Goal: Book appointment/travel/reservation

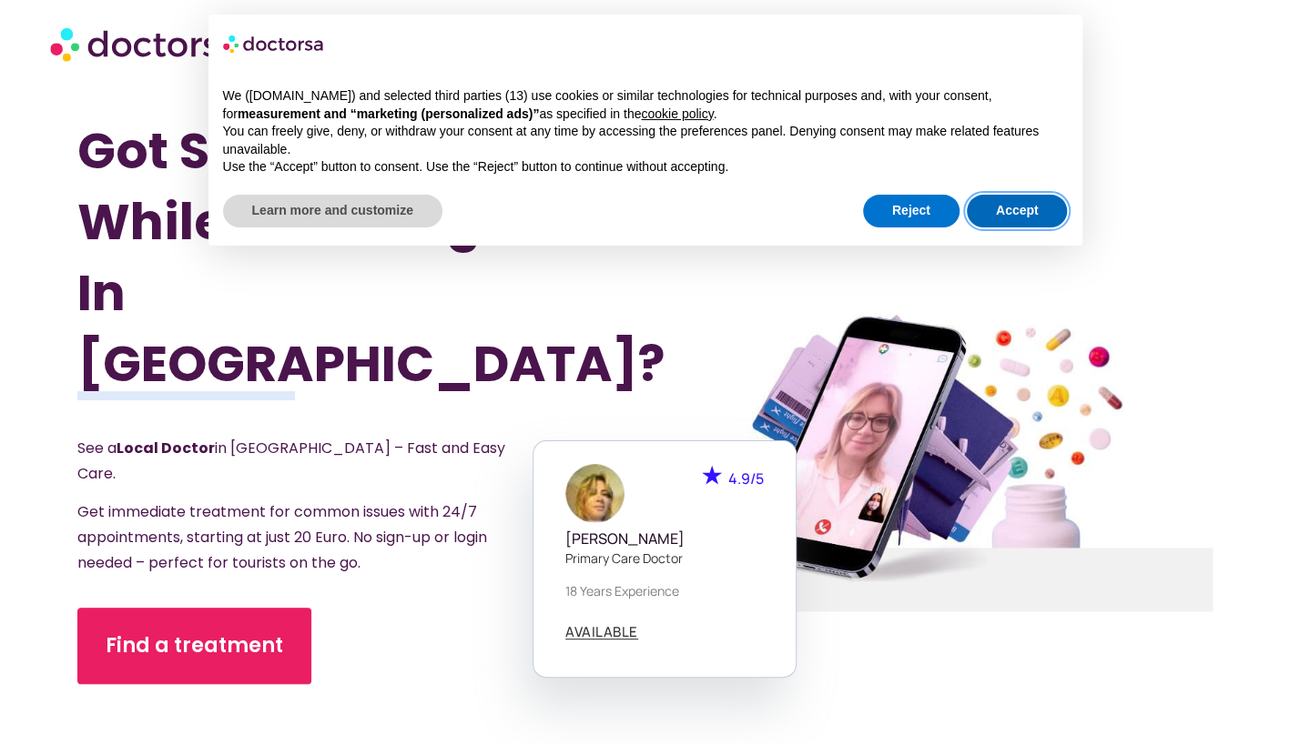
click at [1046, 208] on button "Accept" at bounding box center [1017, 211] width 101 height 33
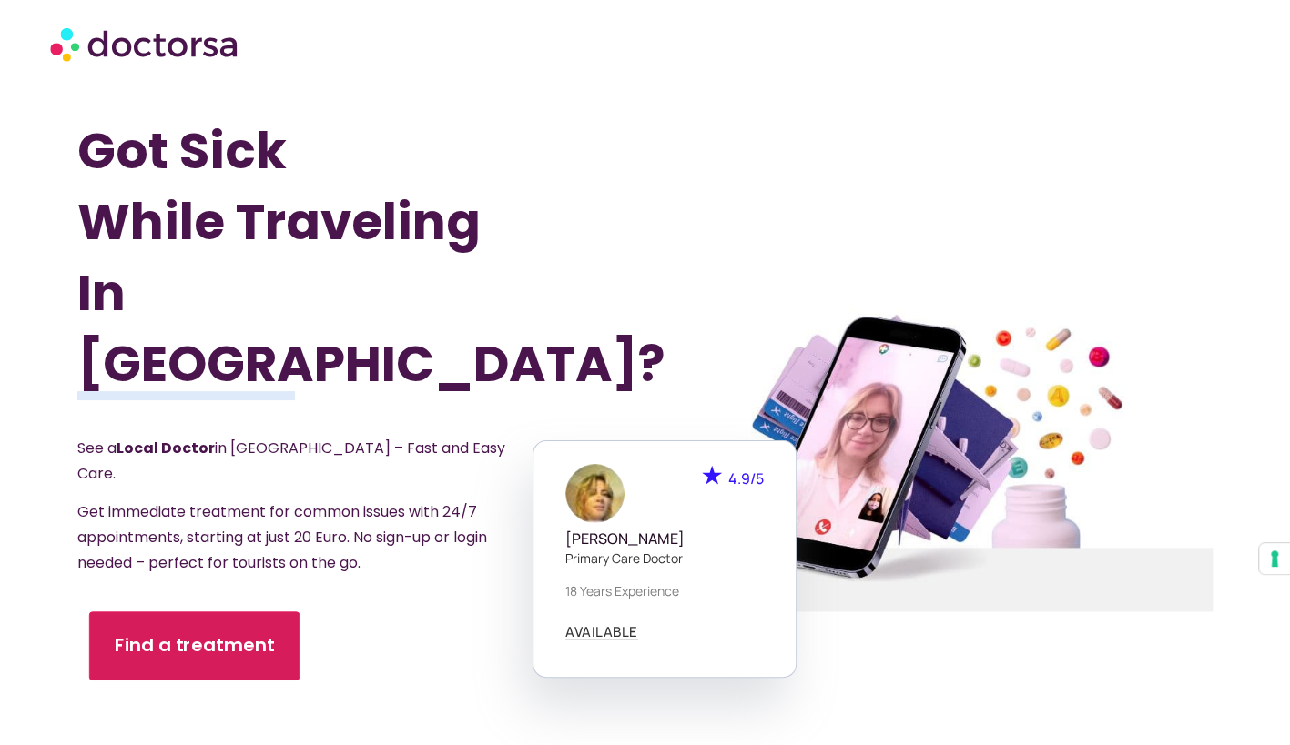
click at [199, 619] on link "Find a treatment" at bounding box center [194, 646] width 210 height 69
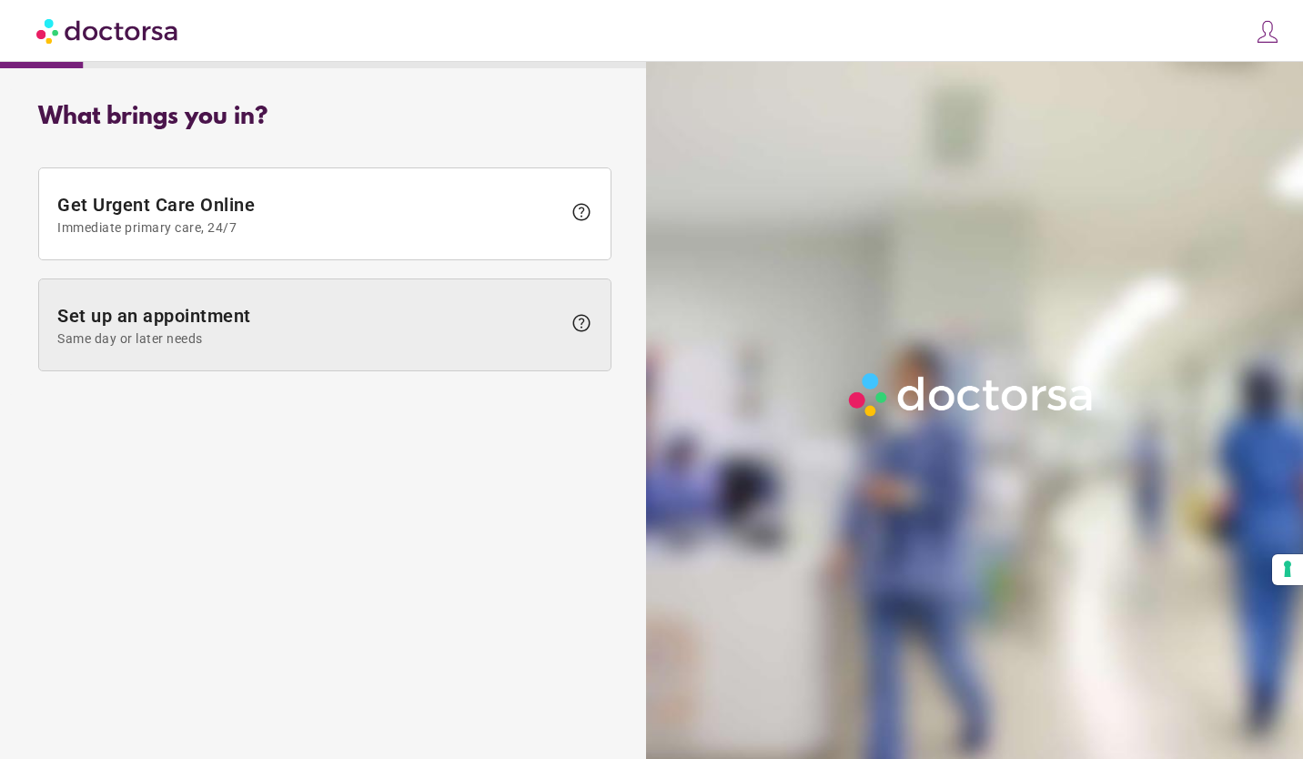
click at [268, 325] on span "Set up an appointment Same day or later needs" at bounding box center [309, 325] width 504 height 41
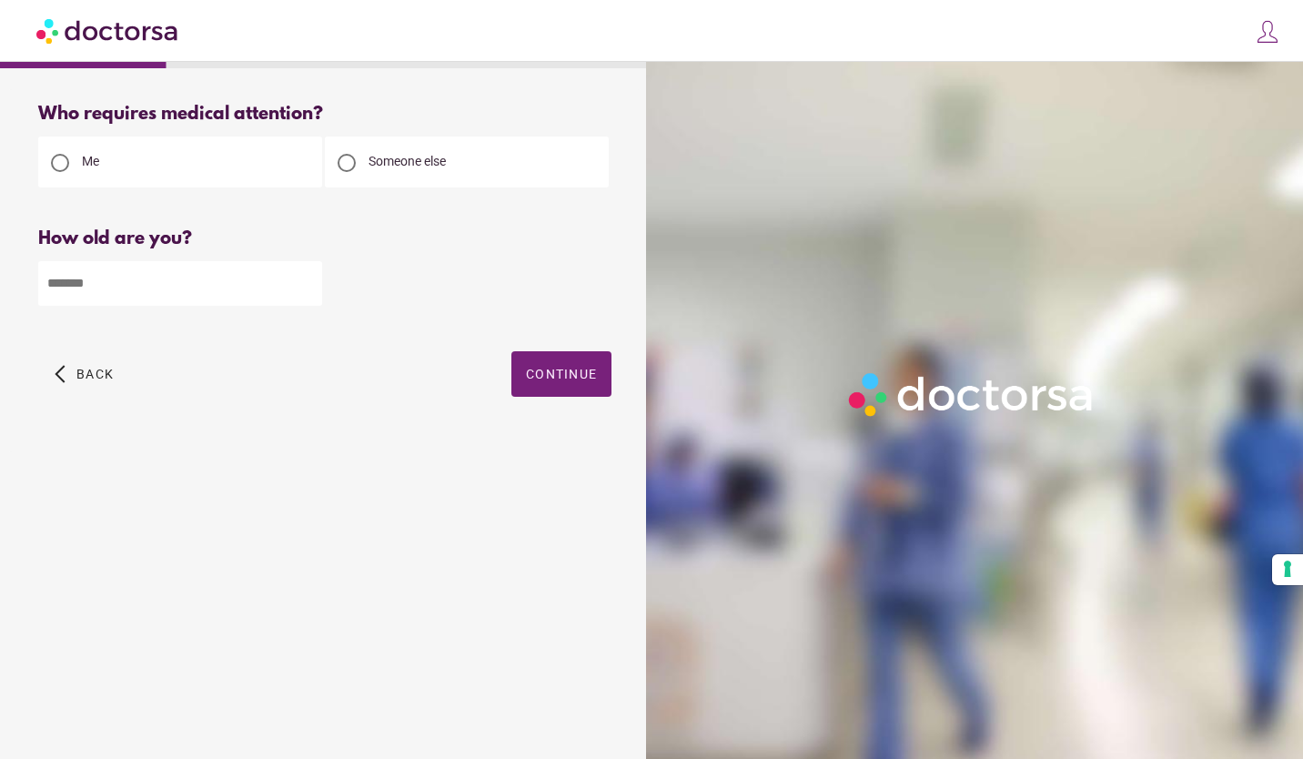
click at [245, 288] on input "number" at bounding box center [180, 283] width 284 height 45
type input "**"
click at [525, 362] on span "button" at bounding box center [561, 374] width 100 height 46
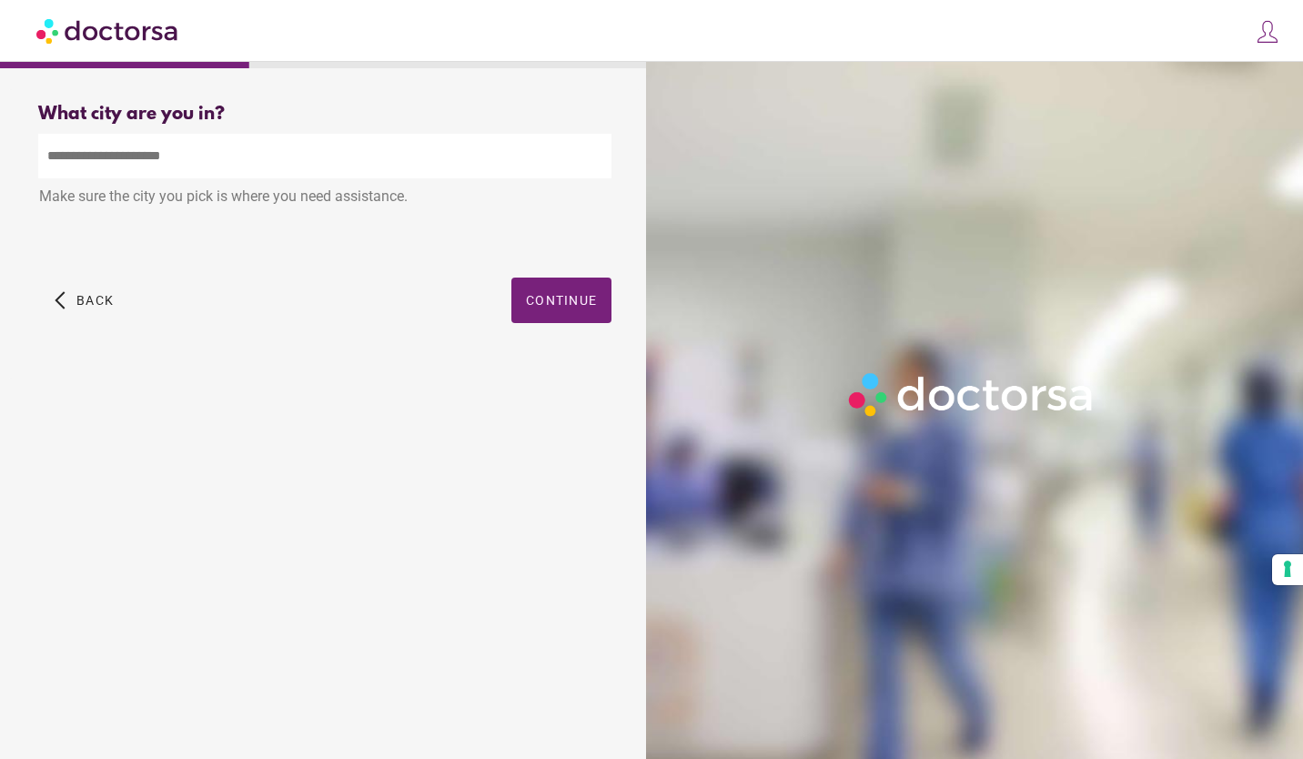
click at [109, 166] on input "text" at bounding box center [324, 156] width 573 height 45
type input "*"
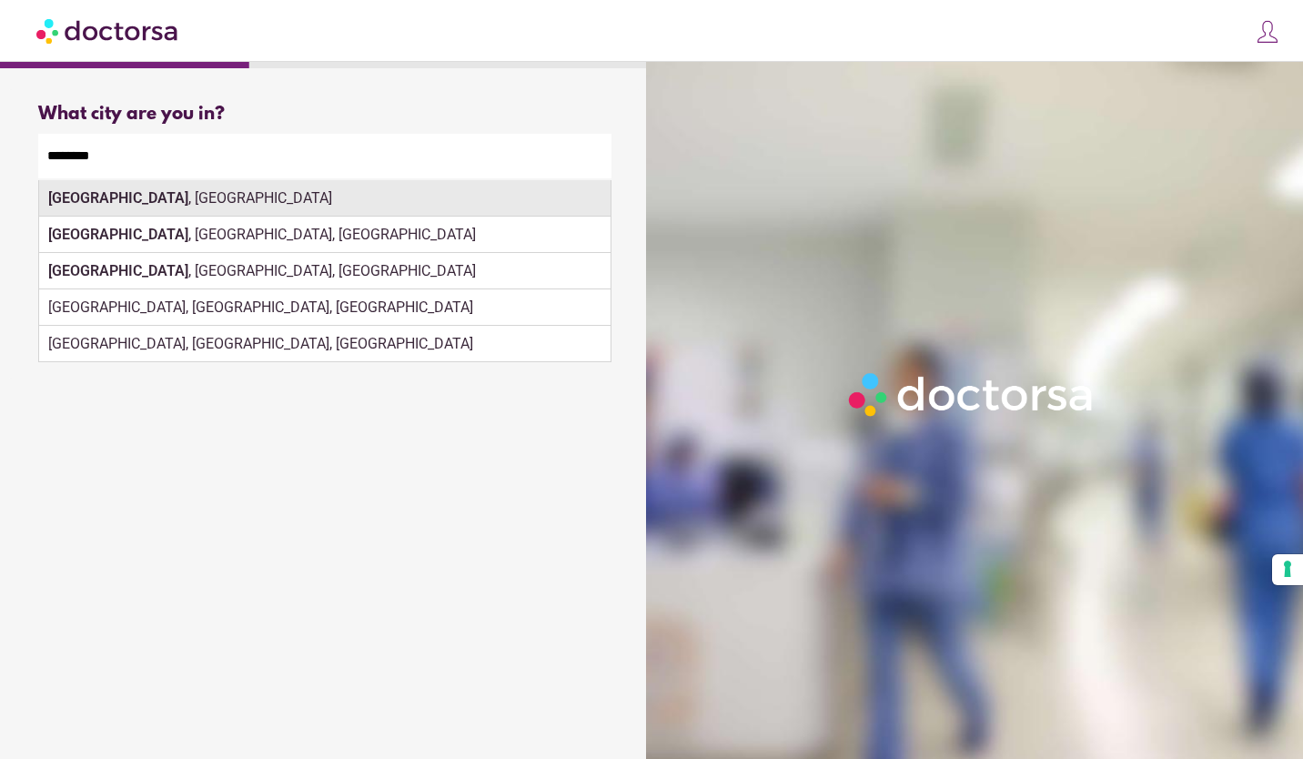
click at [55, 199] on strong "Brussels" at bounding box center [118, 197] width 140 height 17
type input "**********"
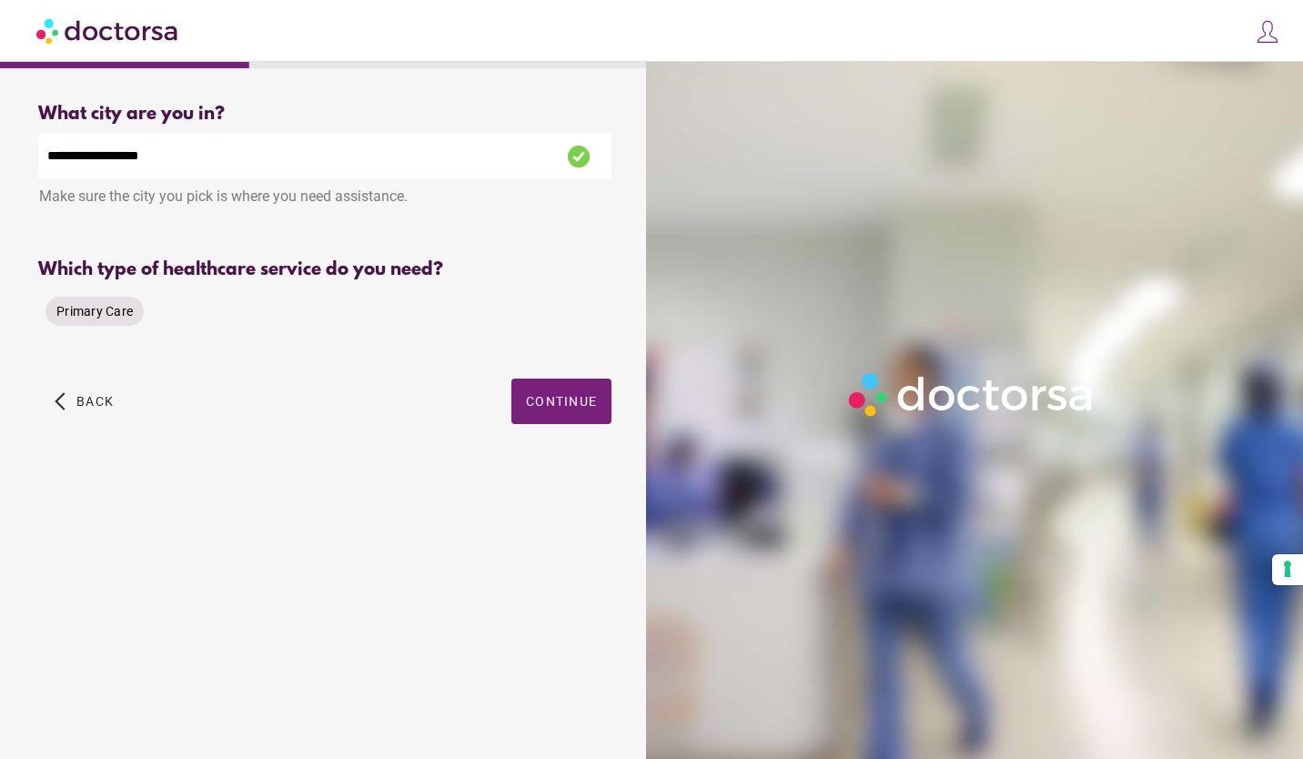
click at [93, 311] on span "Primary Care" at bounding box center [94, 311] width 76 height 15
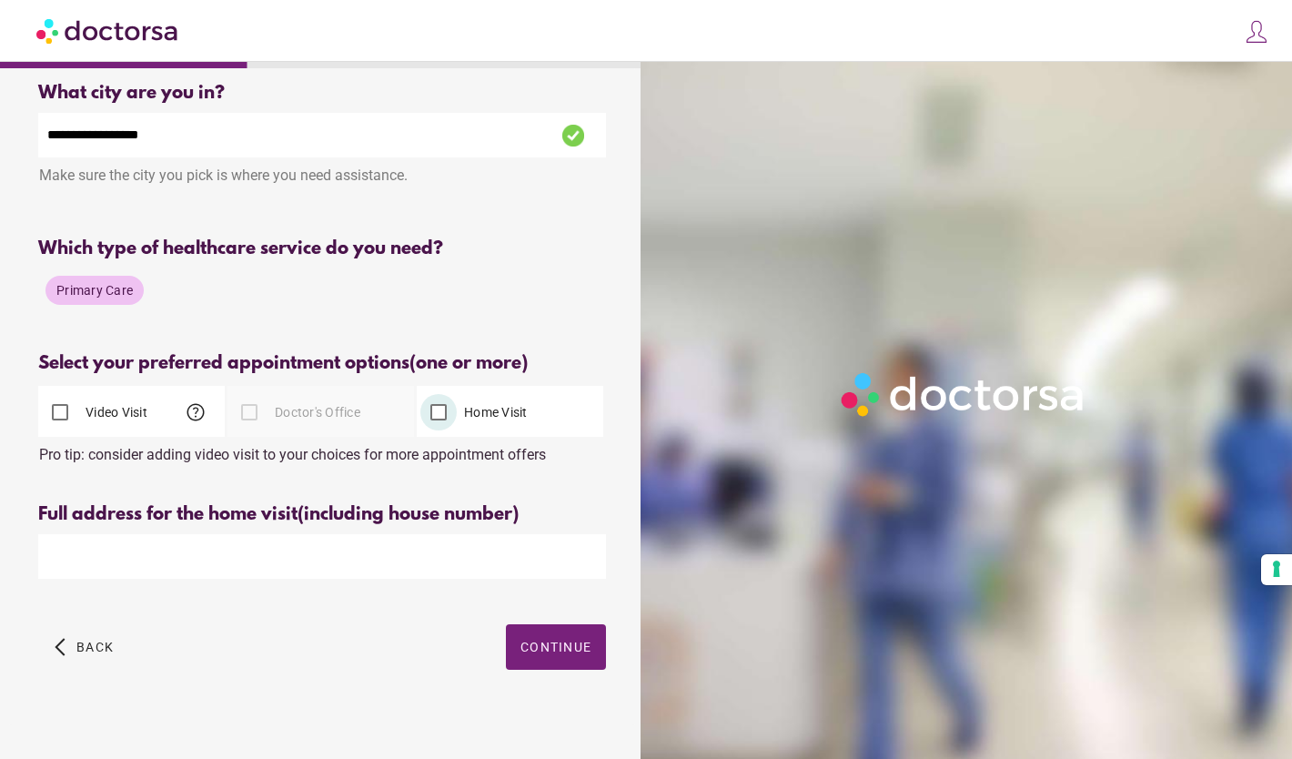
scroll to position [38, 0]
